Goal: Understand process/instructions: Learn how to perform a task or action

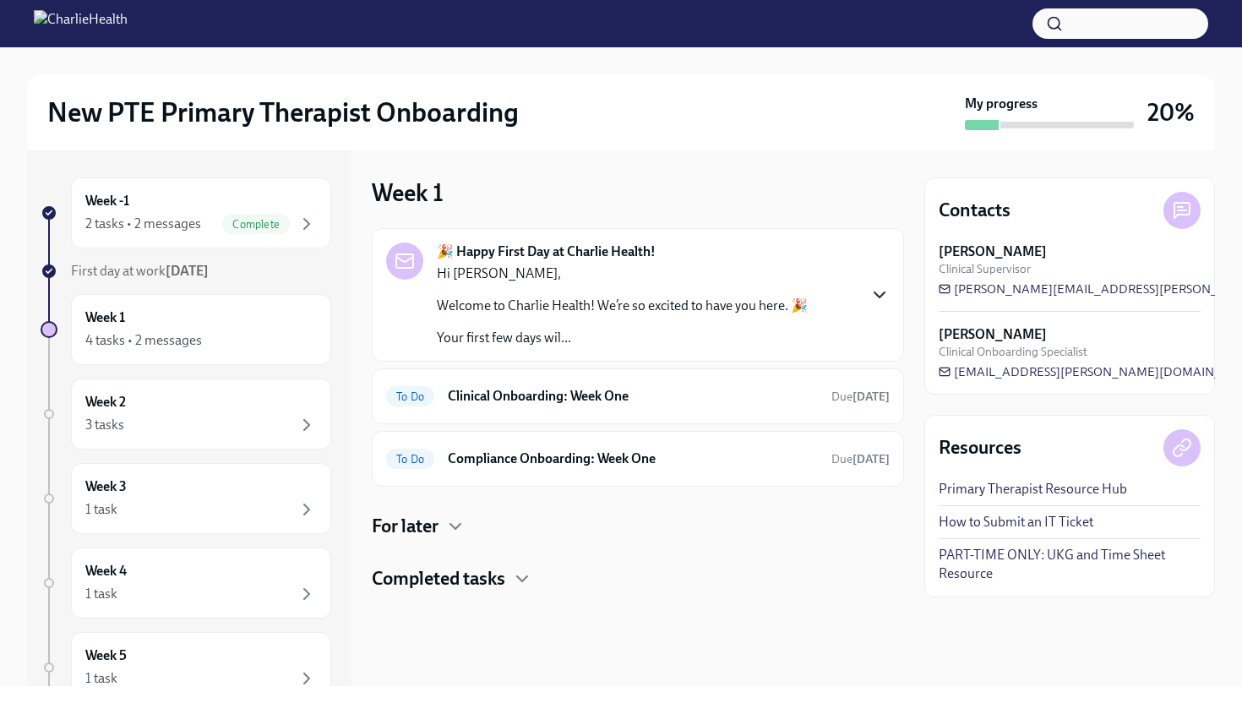
click at [870, 300] on icon "button" at bounding box center [879, 295] width 20 height 20
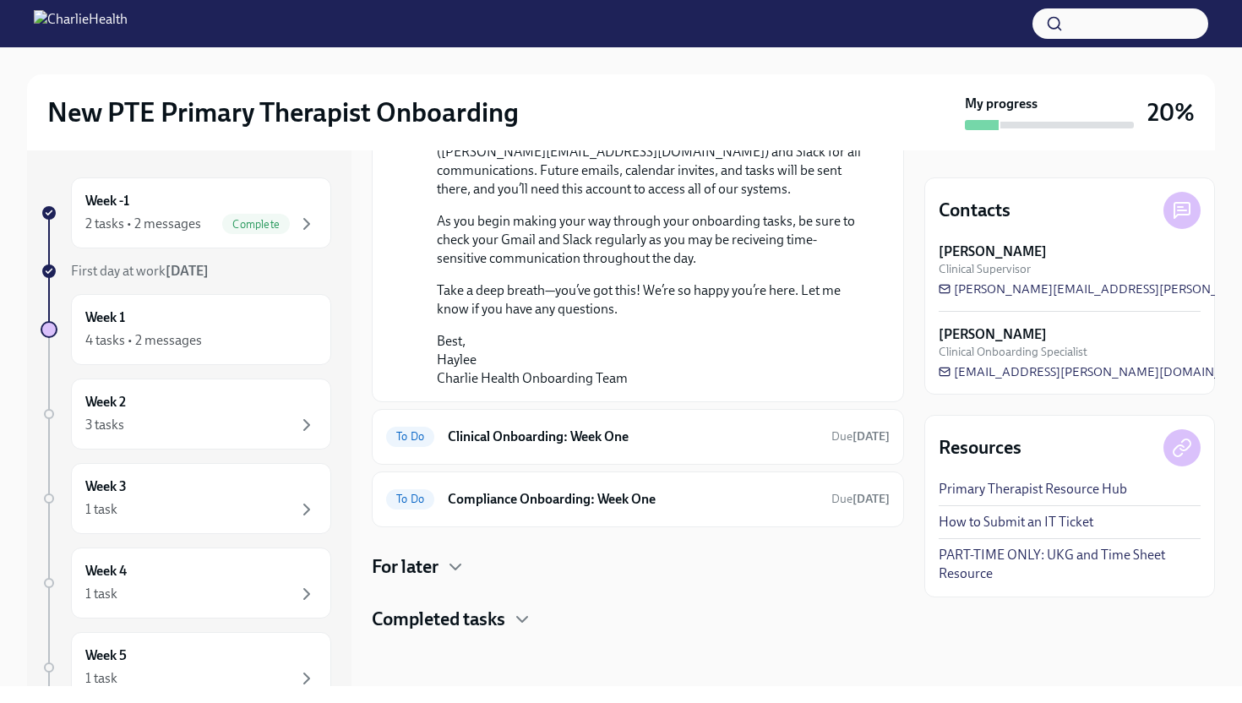
scroll to position [1268, 0]
click at [727, 447] on div "To Do Clinical Onboarding: Week One Due [DATE]" at bounding box center [638, 436] width 504 height 27
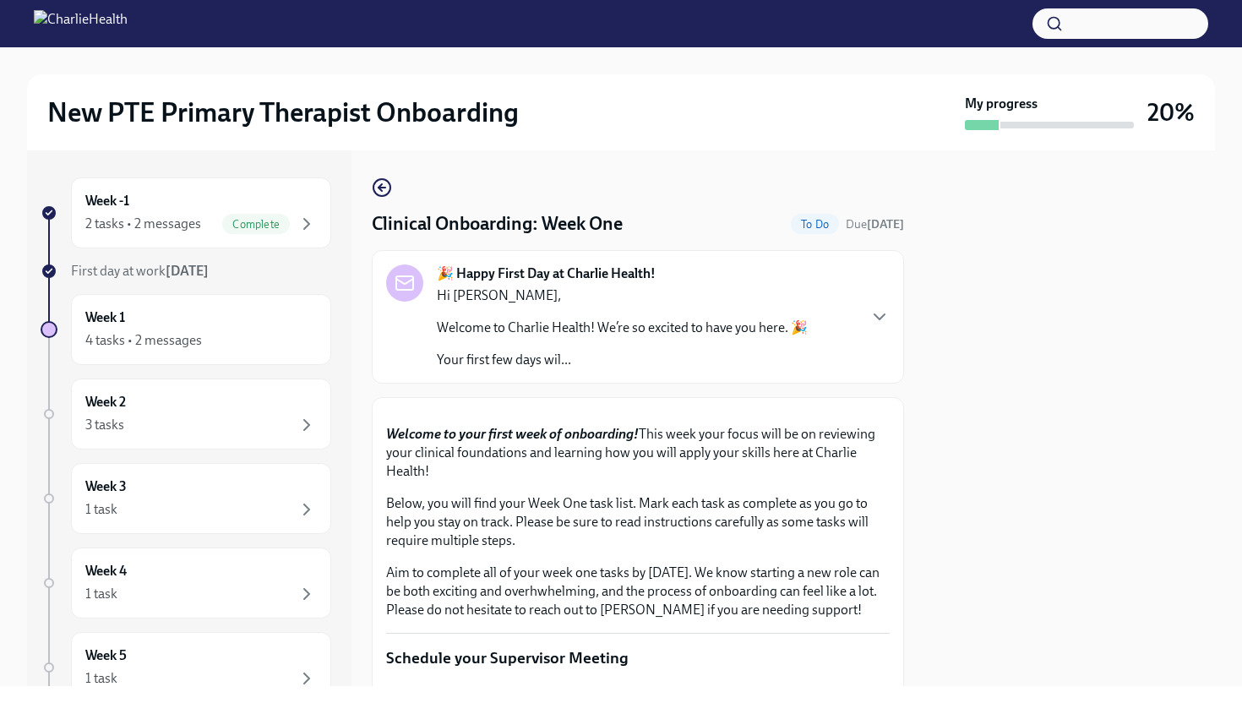
click at [1013, 454] on div at bounding box center [1069, 418] width 291 height 536
click at [218, 333] on div "4 tasks • 2 messages" at bounding box center [200, 340] width 231 height 20
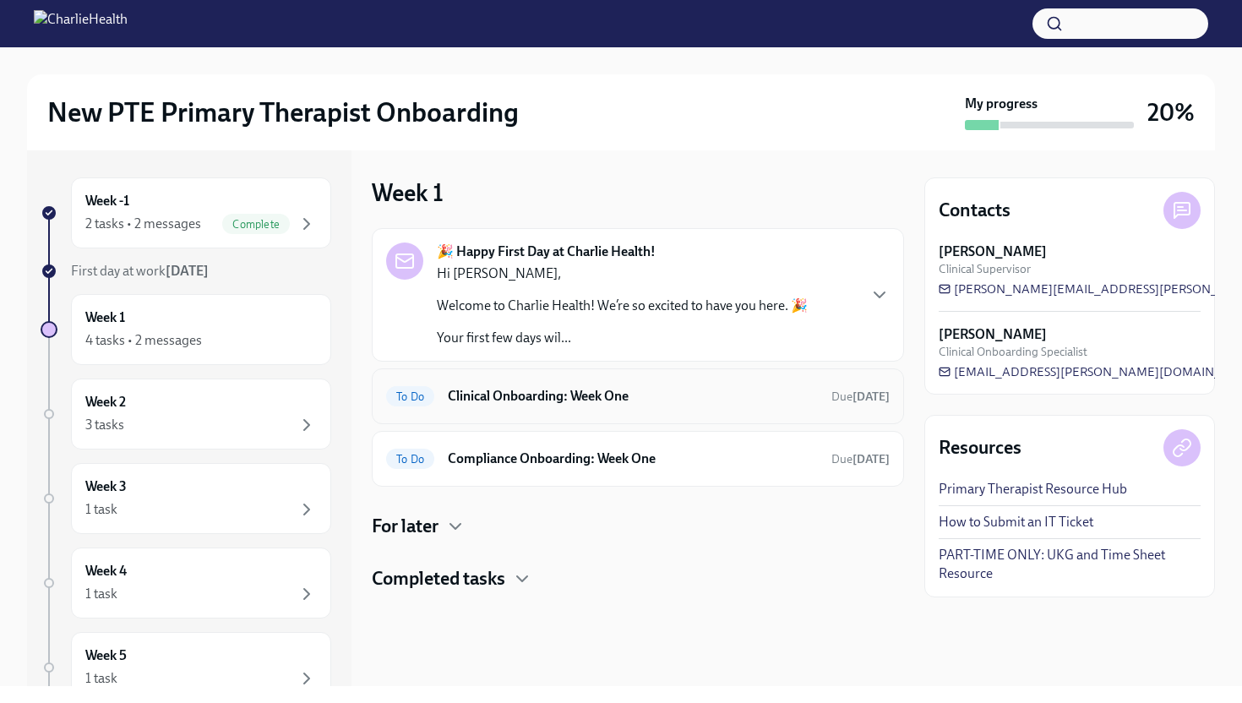
click at [606, 399] on h6 "Clinical Onboarding: Week One" at bounding box center [633, 396] width 370 height 19
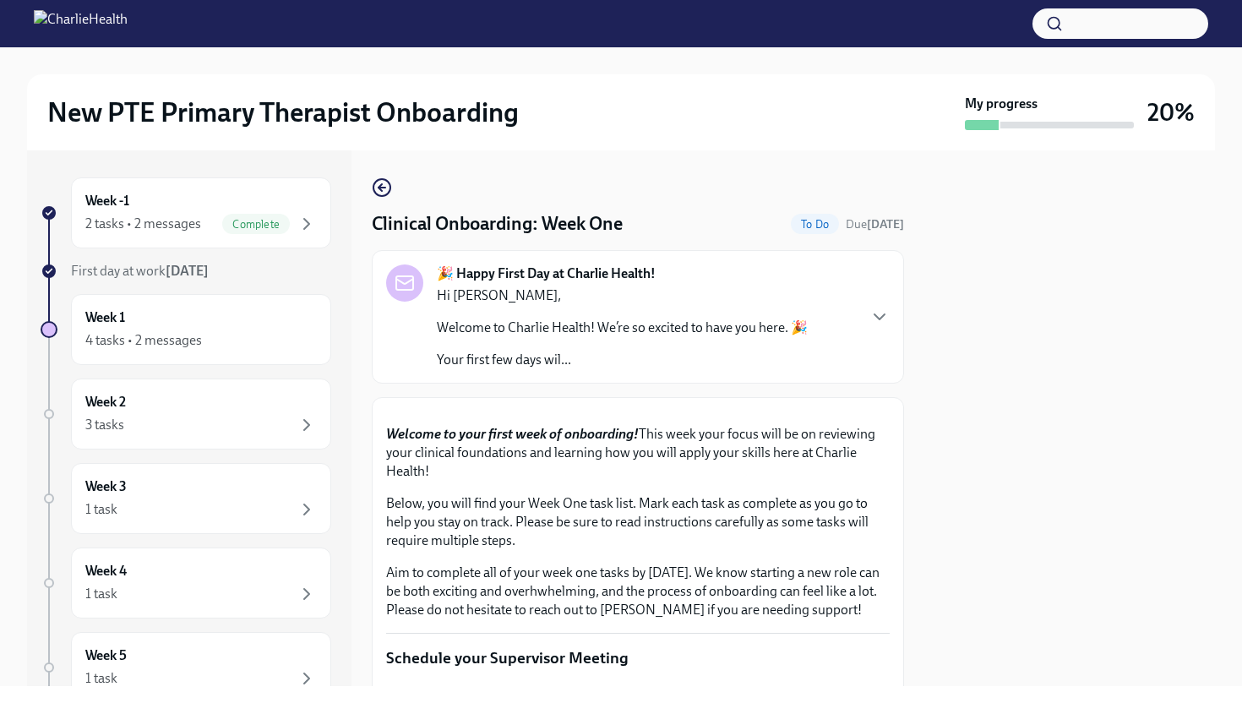
click at [1013, 473] on div at bounding box center [1069, 418] width 291 height 536
click at [972, 605] on div at bounding box center [1069, 418] width 291 height 536
drag, startPoint x: 874, startPoint y: 296, endPoint x: 873, endPoint y: 465, distance: 169.0
drag, startPoint x: 1011, startPoint y: 490, endPoint x: 1007, endPoint y: 627, distance: 136.9
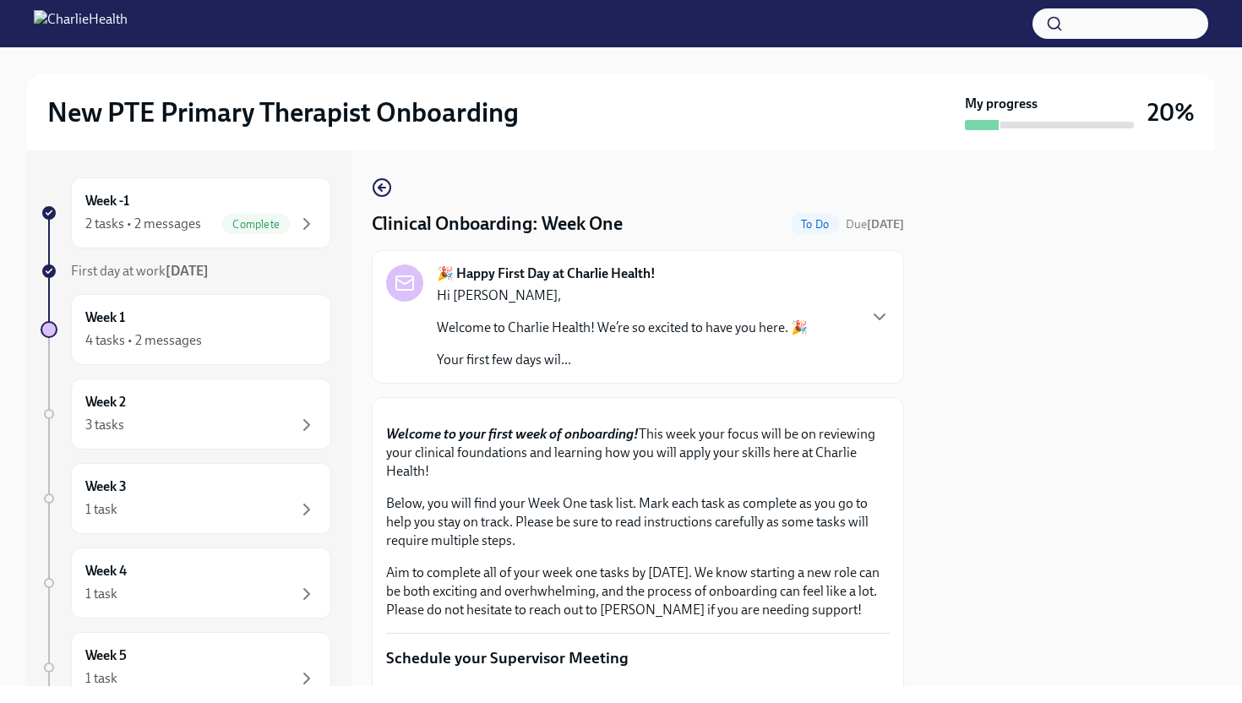
click at [1007, 605] on div at bounding box center [1069, 418] width 291 height 536
drag, startPoint x: 1007, startPoint y: 627, endPoint x: 1013, endPoint y: 493, distance: 133.6
click at [1013, 493] on div at bounding box center [1069, 418] width 291 height 536
drag, startPoint x: 1013, startPoint y: 493, endPoint x: 1009, endPoint y: 695, distance: 202.0
click at [1009, 605] on div "New PTE Primary Therapist Onboarding My progress 20% Week -1 2 tasks • 2 messag…" at bounding box center [621, 351] width 1242 height 703
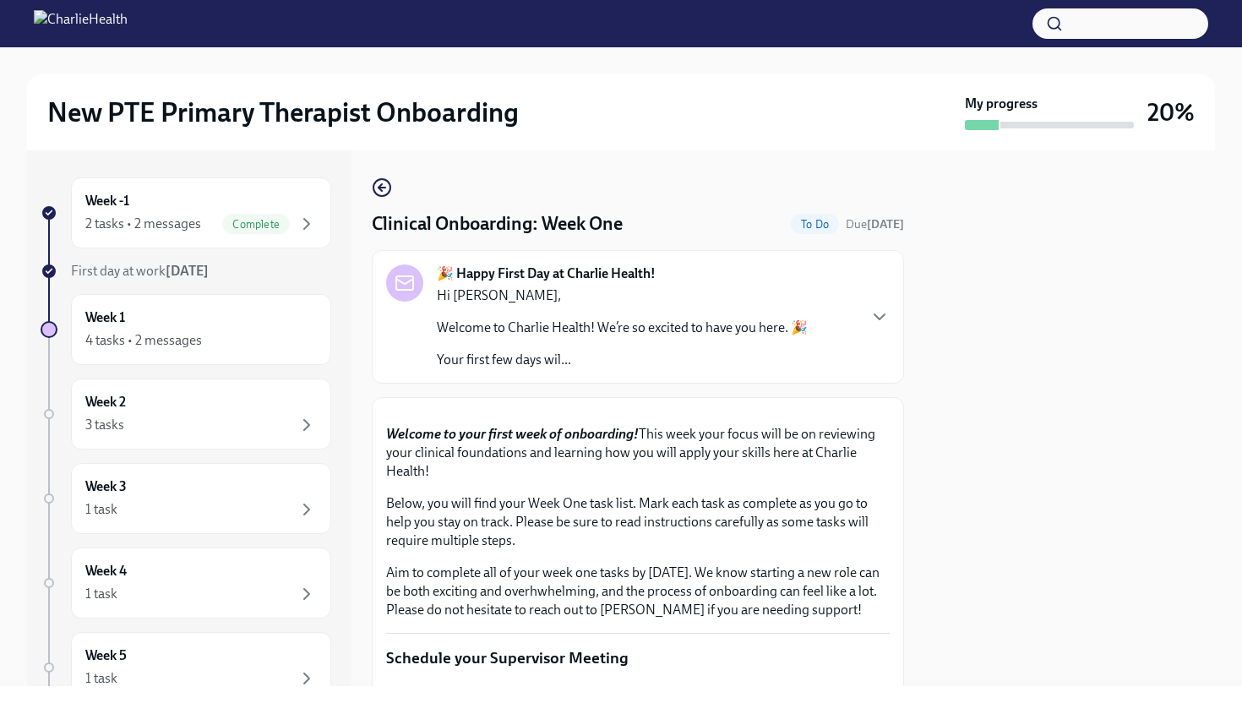
drag, startPoint x: 939, startPoint y: 625, endPoint x: 917, endPoint y: 375, distance: 251.1
click at [917, 375] on div "Week -1 2 tasks • 2 messages Complete First day at work [DATE] Week 1 4 tasks •…" at bounding box center [621, 418] width 1188 height 536
click at [1013, 529] on div at bounding box center [1069, 418] width 291 height 536
click at [1013, 605] on div at bounding box center [1069, 418] width 291 height 536
click at [1007, 304] on div at bounding box center [1069, 418] width 291 height 536
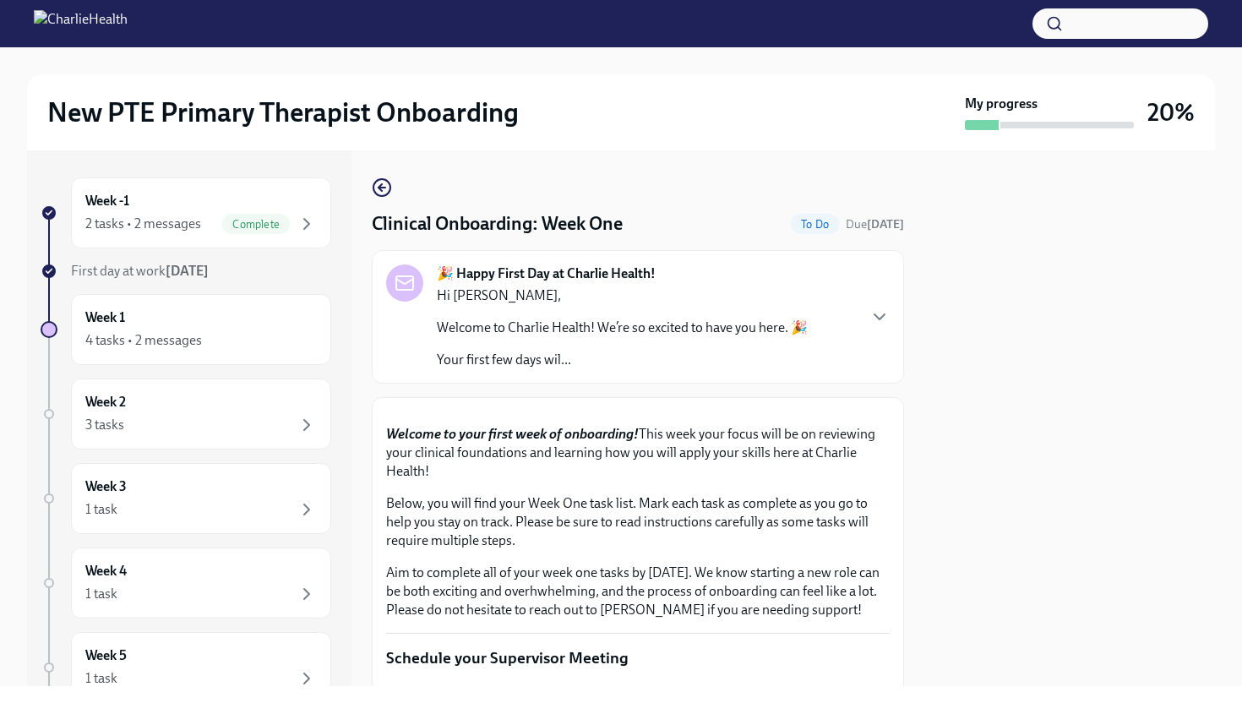
click at [968, 571] on div at bounding box center [1069, 418] width 291 height 536
click at [137, 321] on div "Week 1 4 tasks • 2 messages" at bounding box center [200, 329] width 231 height 42
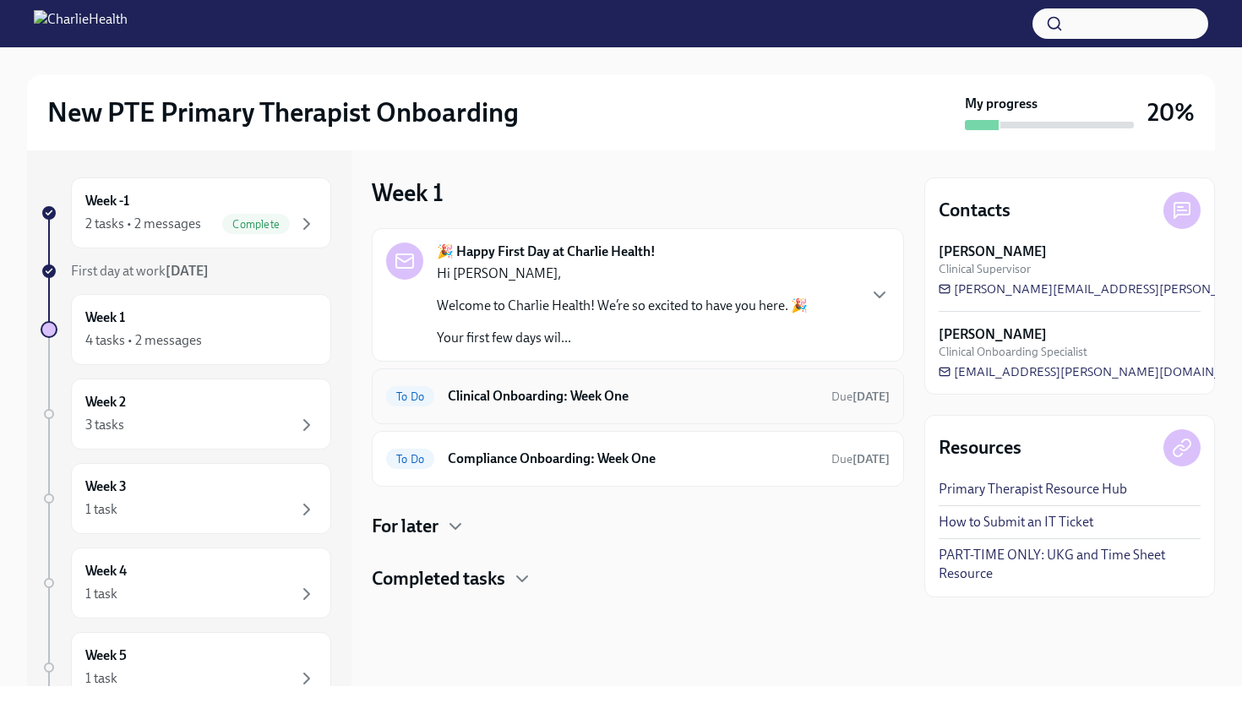
click at [409, 395] on span "To Do" at bounding box center [410, 396] width 48 height 13
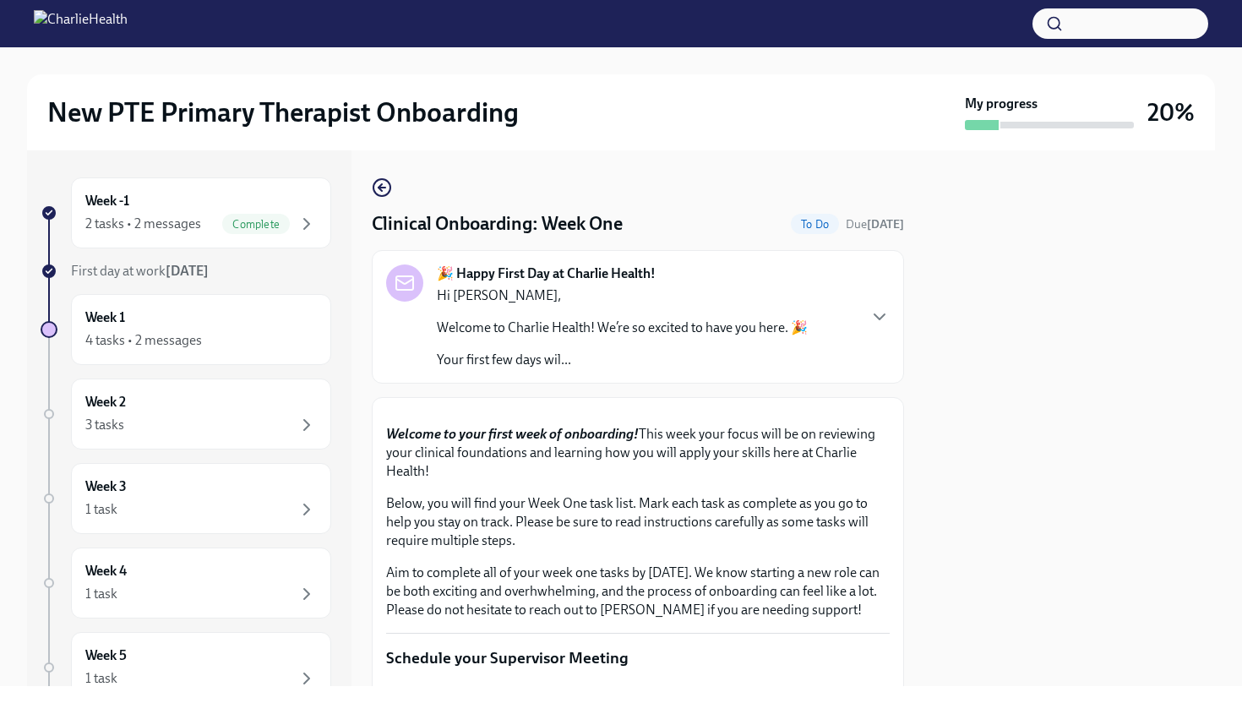
click at [535, 411] on button "Zoom image" at bounding box center [638, 411] width 504 height 0
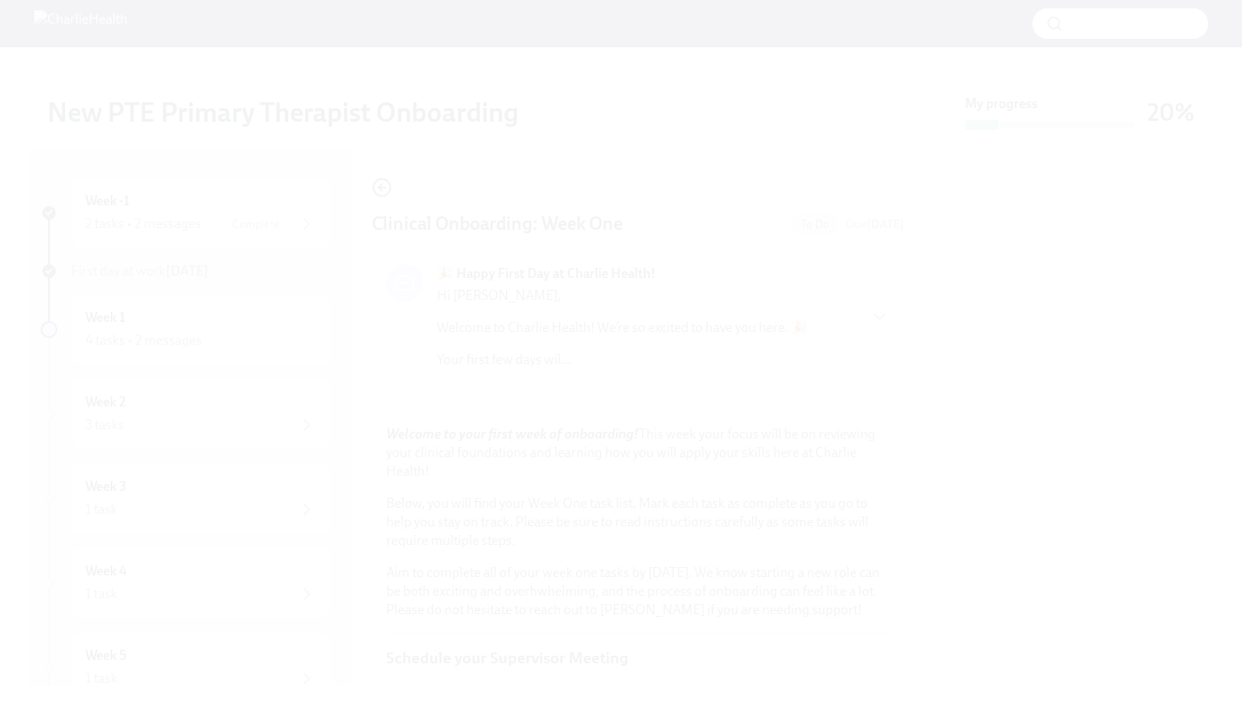
click at [535, 568] on button "Unzoom image" at bounding box center [621, 351] width 1242 height 703
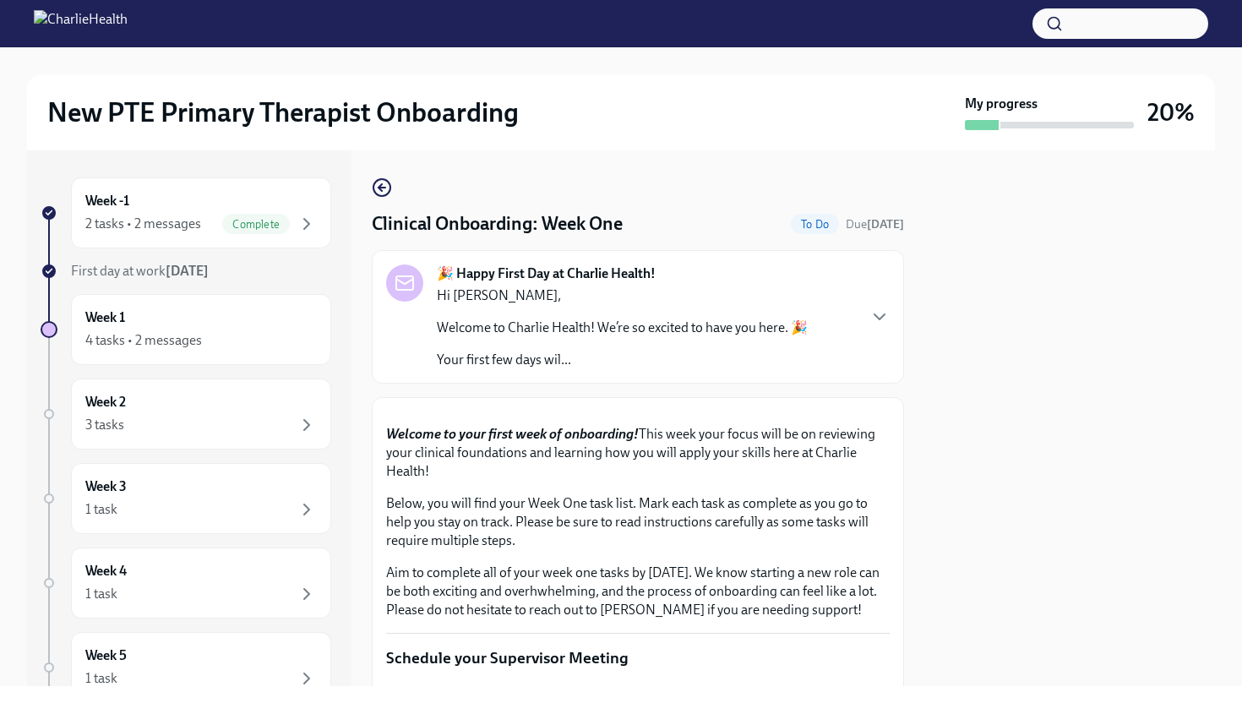
click at [482, 481] on p "Welcome to your first week of onboarding! This week your focus will be on revie…" at bounding box center [638, 453] width 504 height 56
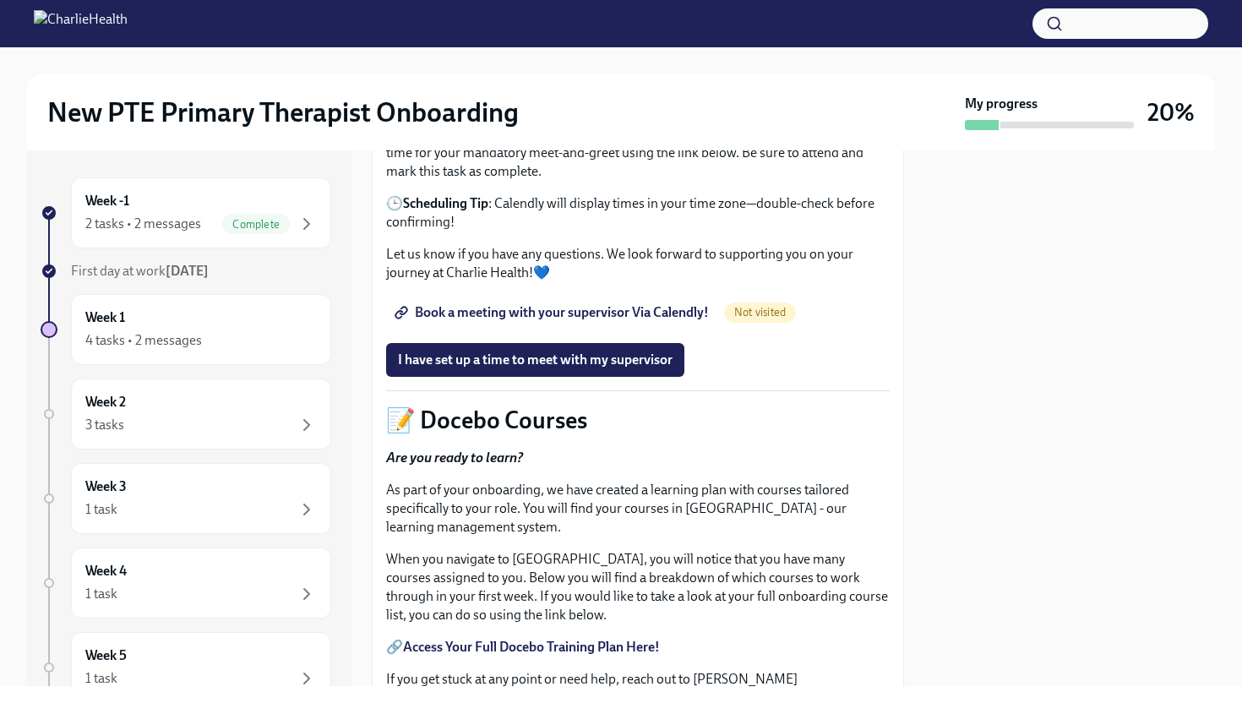
scroll to position [608, 0]
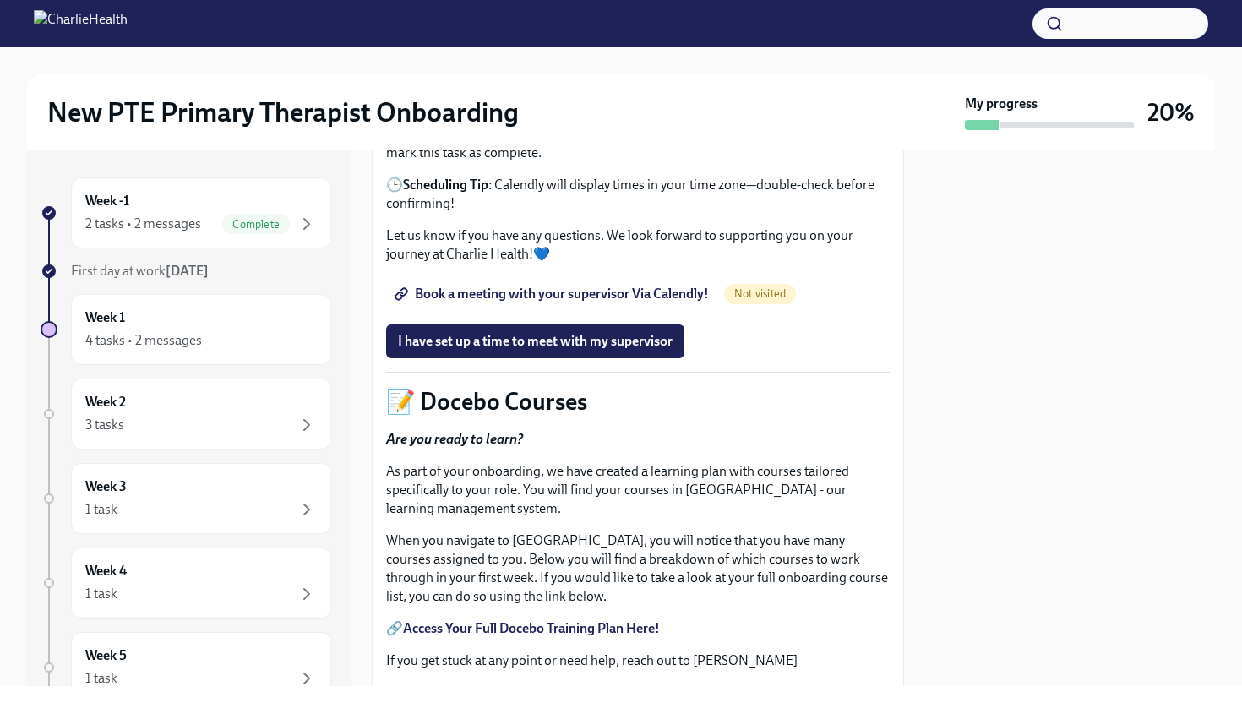
click at [637, 302] on span "Book a meeting with your supervisor Via Calendly!" at bounding box center [553, 294] width 311 height 17
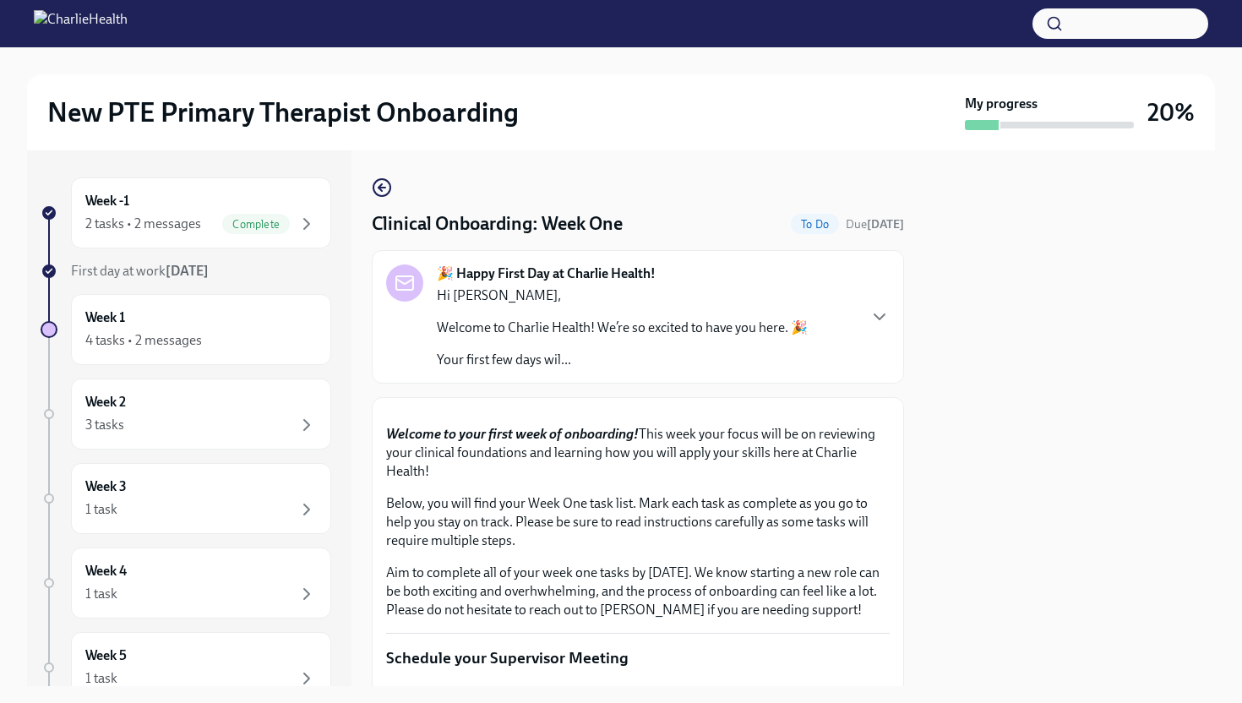
drag, startPoint x: 834, startPoint y: 690, endPoint x: 832, endPoint y: 667, distance: 23.7
click at [832, 605] on div "New PTE Primary Therapist Onboarding My progress 20% Week -1 2 tasks • 2 messag…" at bounding box center [621, 351] width 1242 height 703
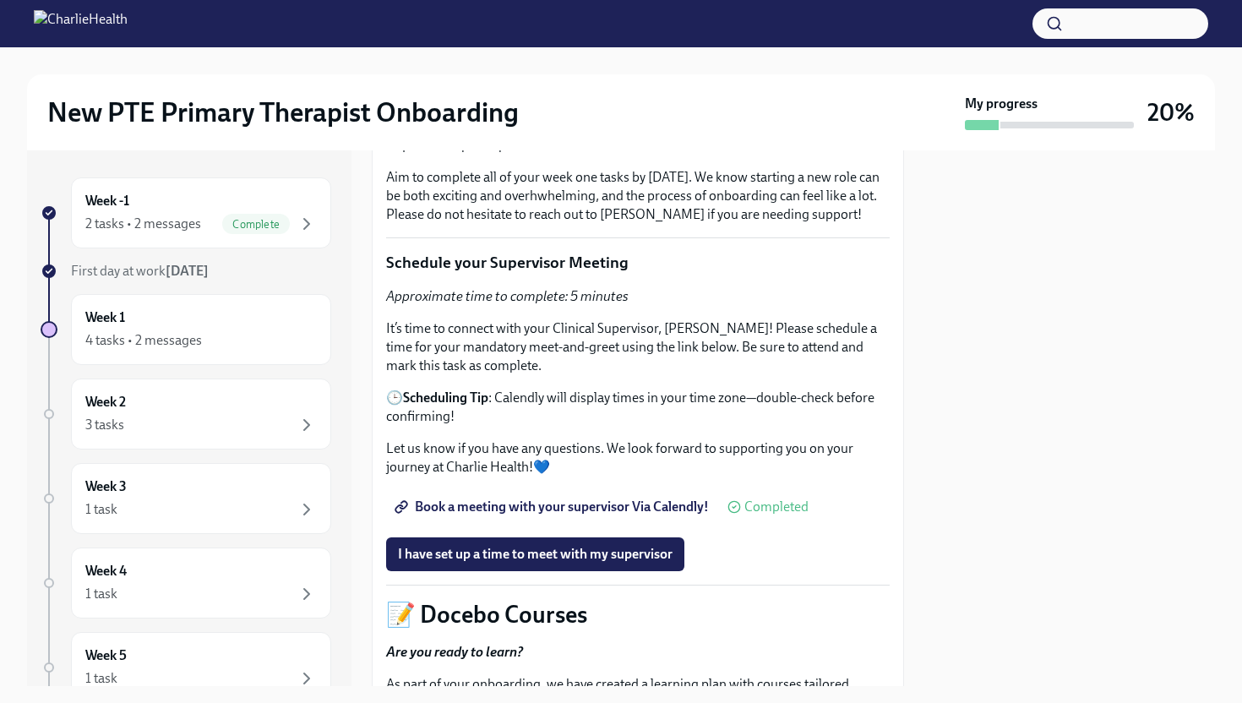
drag, startPoint x: 830, startPoint y: 662, endPoint x: 828, endPoint y: 678, distance: 16.3
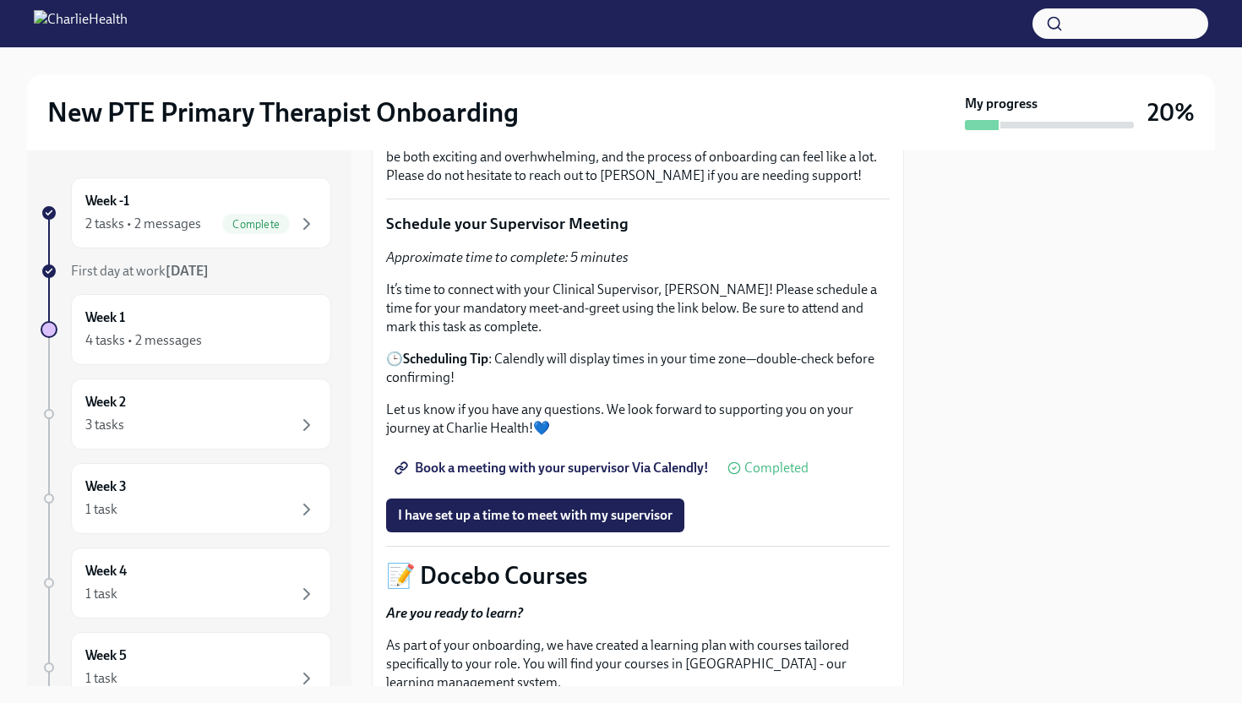
click at [722, 336] on p "It’s time to connect with your Clinical Supervisor, [PERSON_NAME]! Please sched…" at bounding box center [638, 308] width 504 height 56
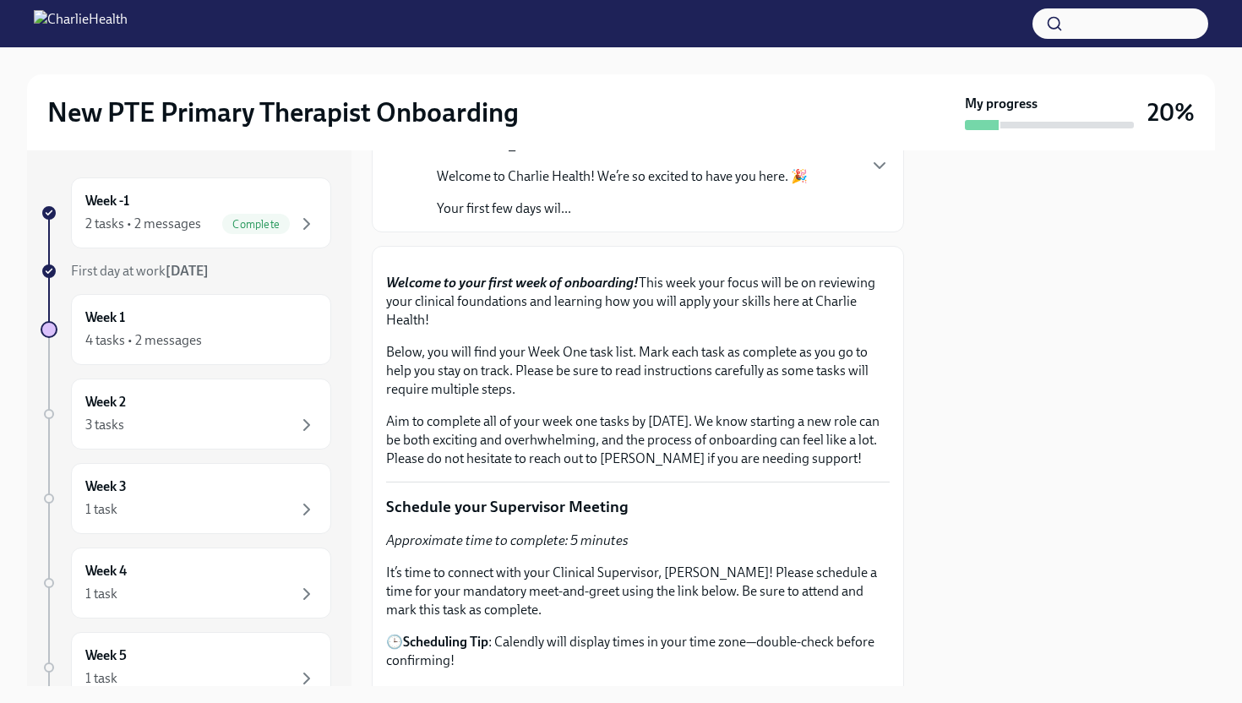
scroll to position [154, 0]
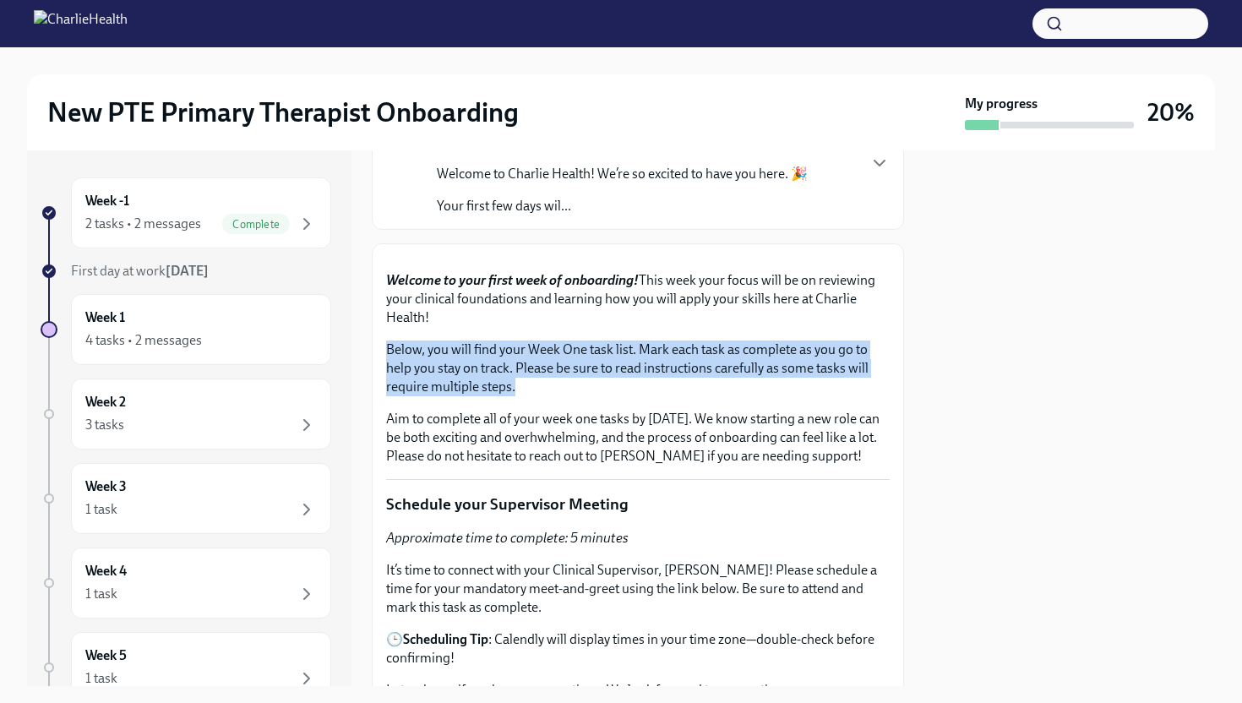
drag, startPoint x: 787, startPoint y: 580, endPoint x: 787, endPoint y: 515, distance: 65.1
click at [787, 466] on div "Welcome to your first week of onboarding! This week your focus will be on revie…" at bounding box center [638, 368] width 504 height 194
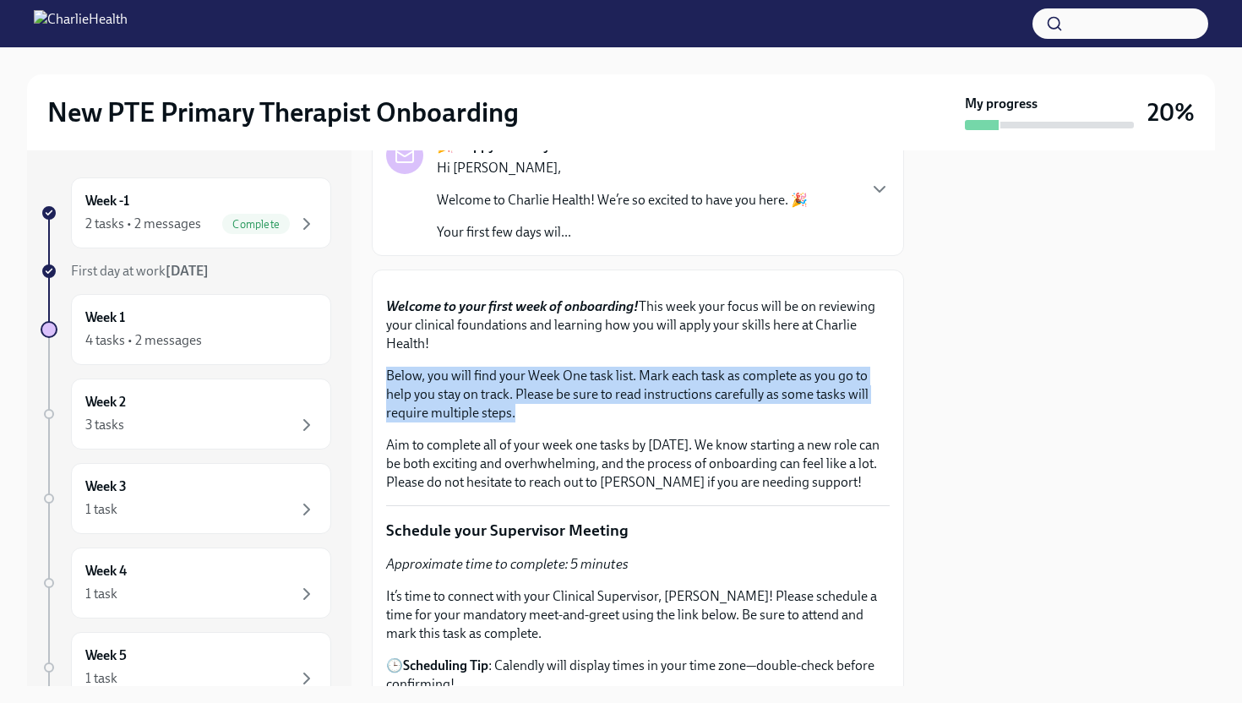
scroll to position [169, 0]
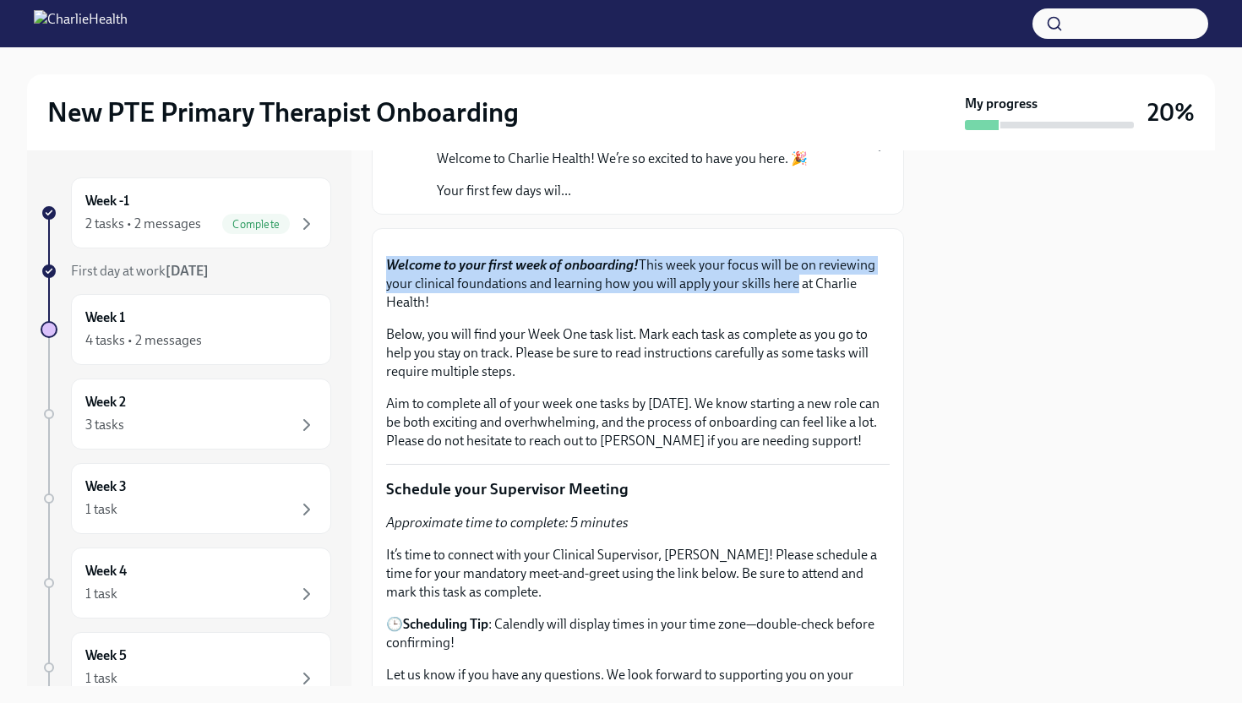
drag, startPoint x: 787, startPoint y: 465, endPoint x: 787, endPoint y: 419, distance: 45.6
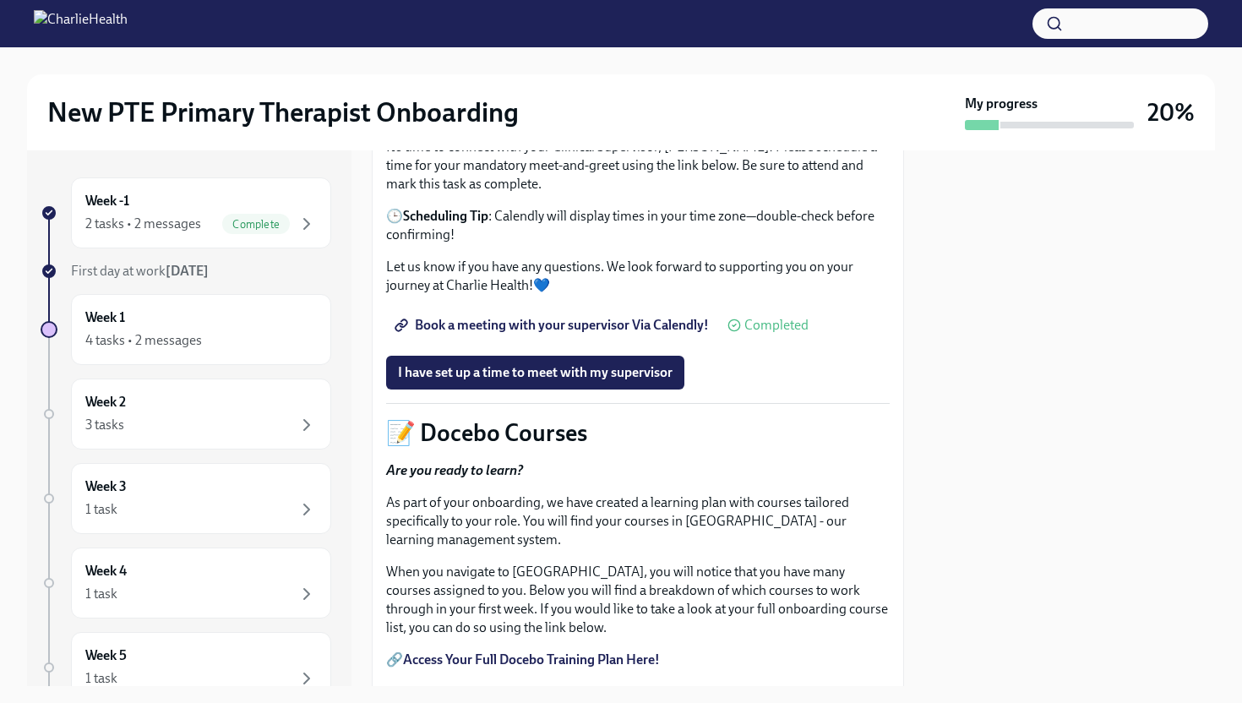
scroll to position [586, 0]
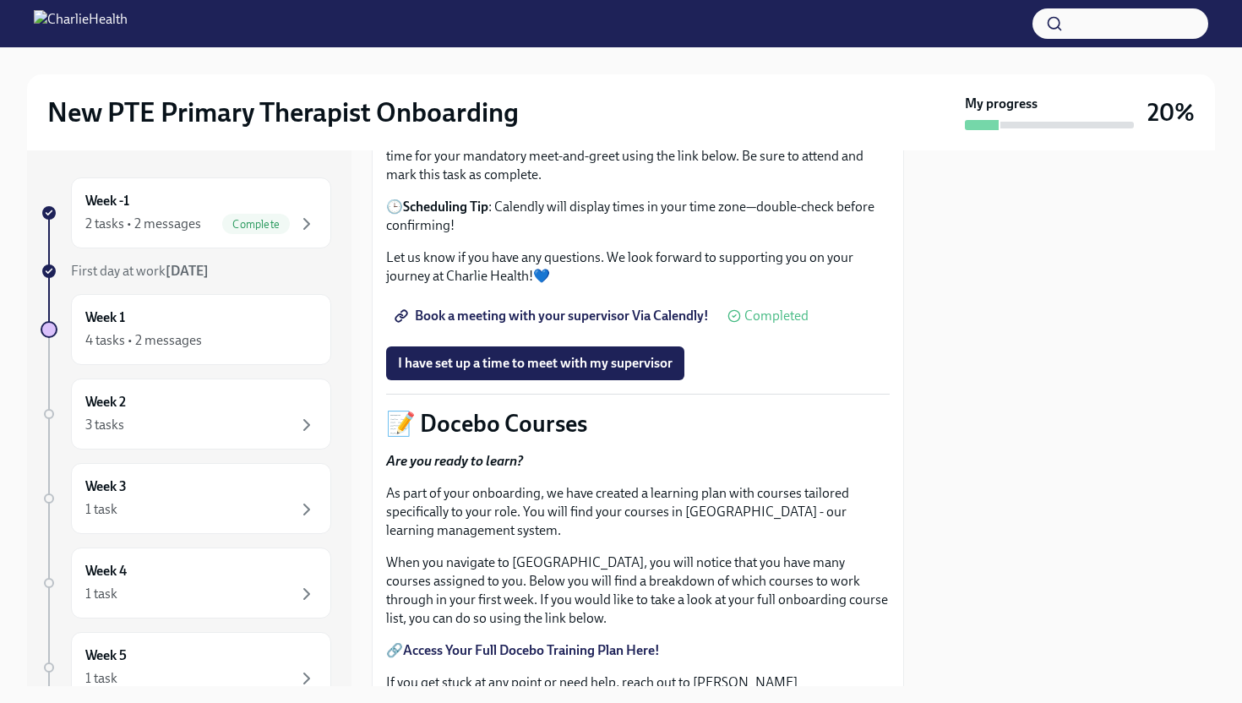
click at [617, 324] on span "Book a meeting with your supervisor Via Calendly!" at bounding box center [553, 316] width 311 height 17
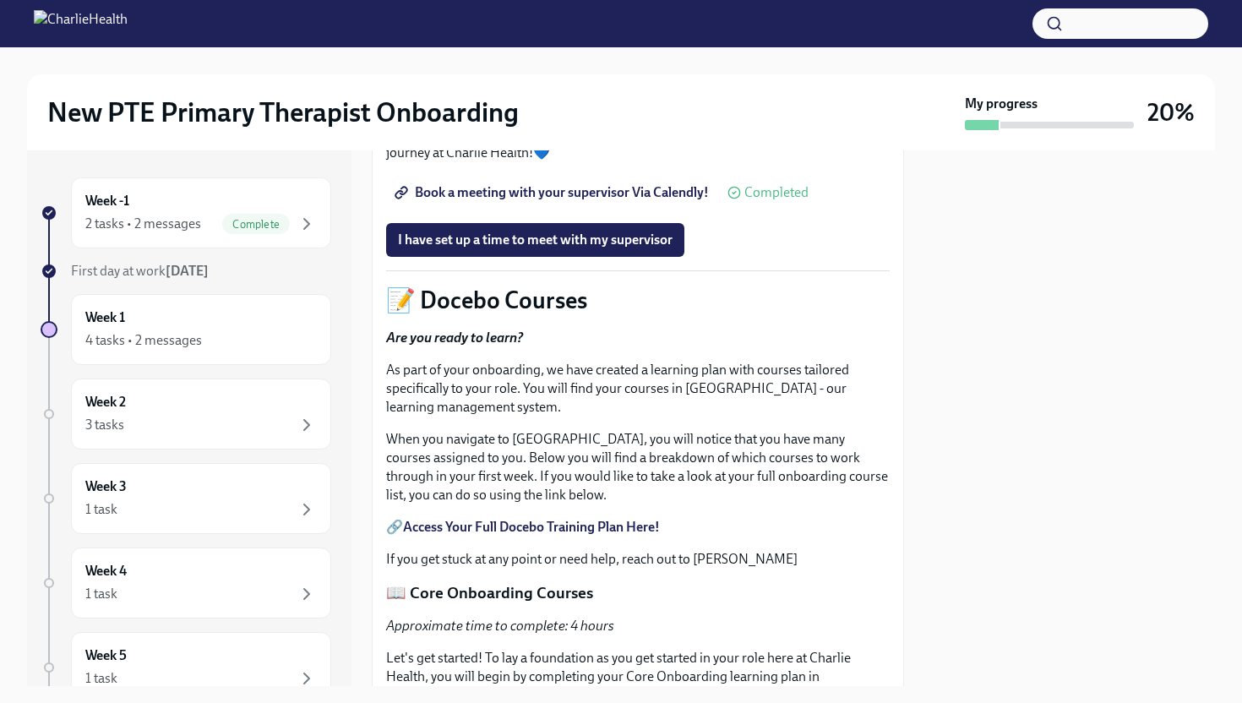
scroll to position [692, 0]
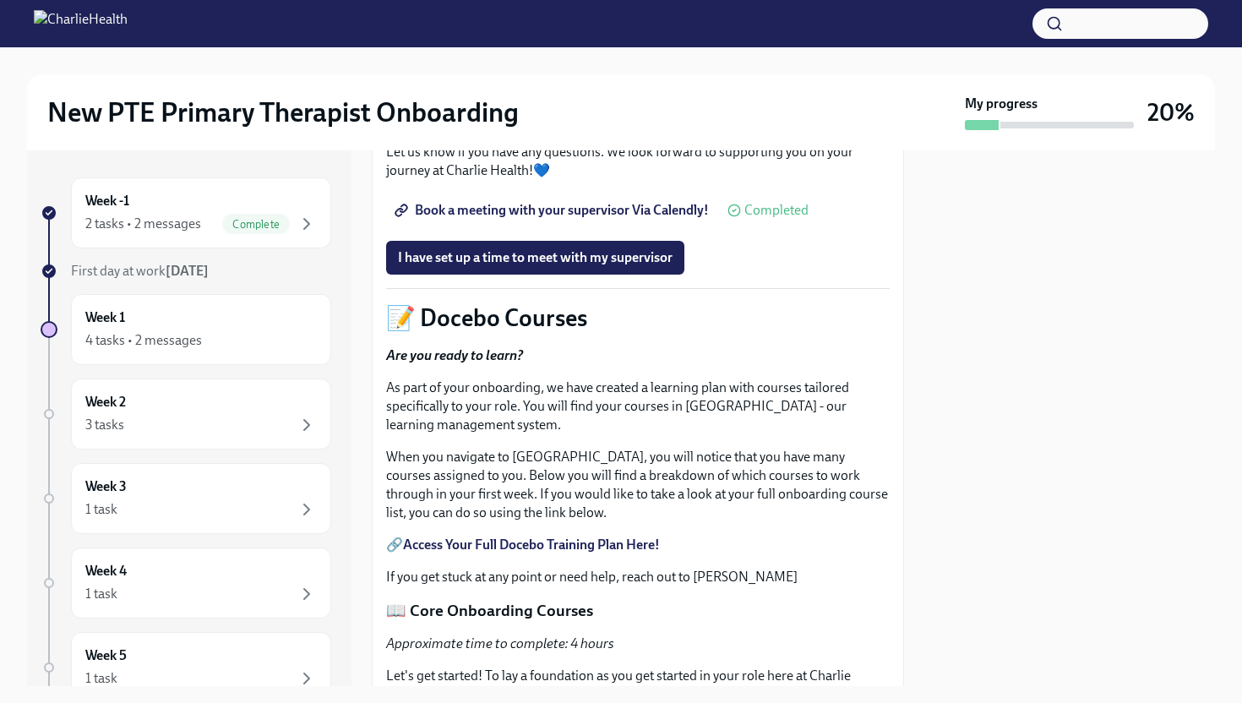
click at [678, 219] on span "Book a meeting with your supervisor Via Calendly!" at bounding box center [553, 210] width 311 height 17
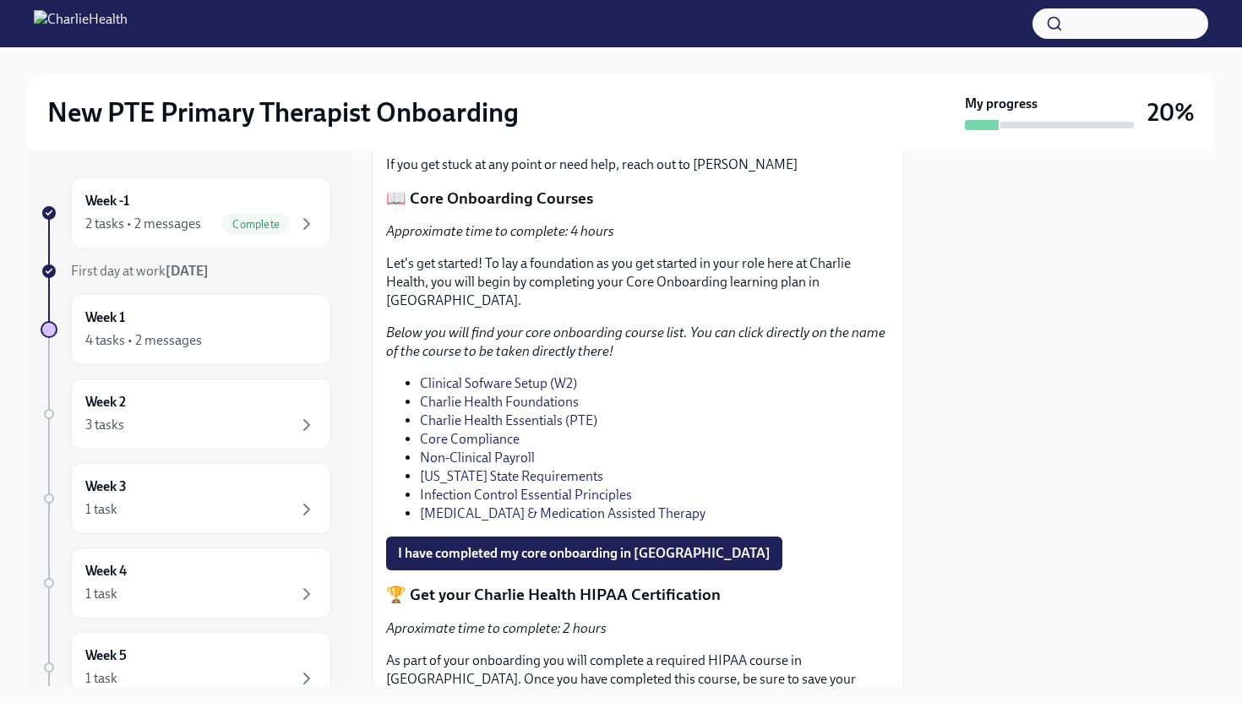
scroll to position [1107, 0]
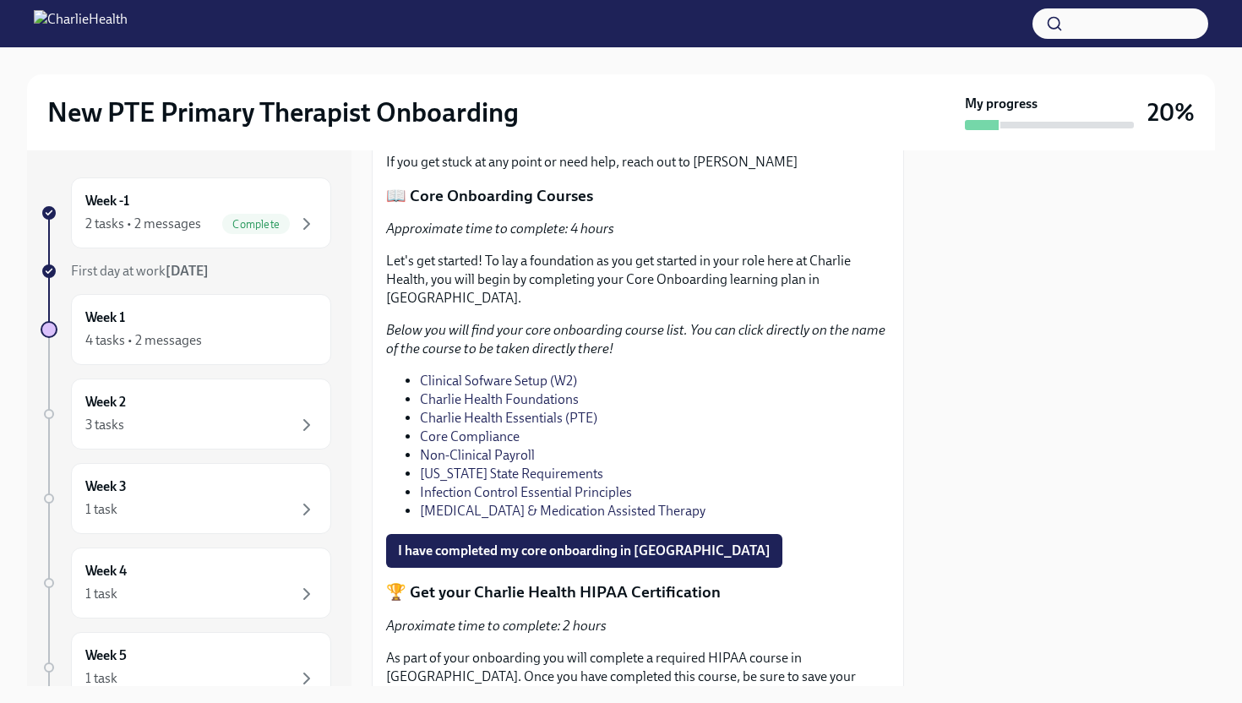
click at [564, 138] on strong "Access Your Full Docebo Training Plan Here!" at bounding box center [531, 130] width 257 height 16
